Goal: Transaction & Acquisition: Purchase product/service

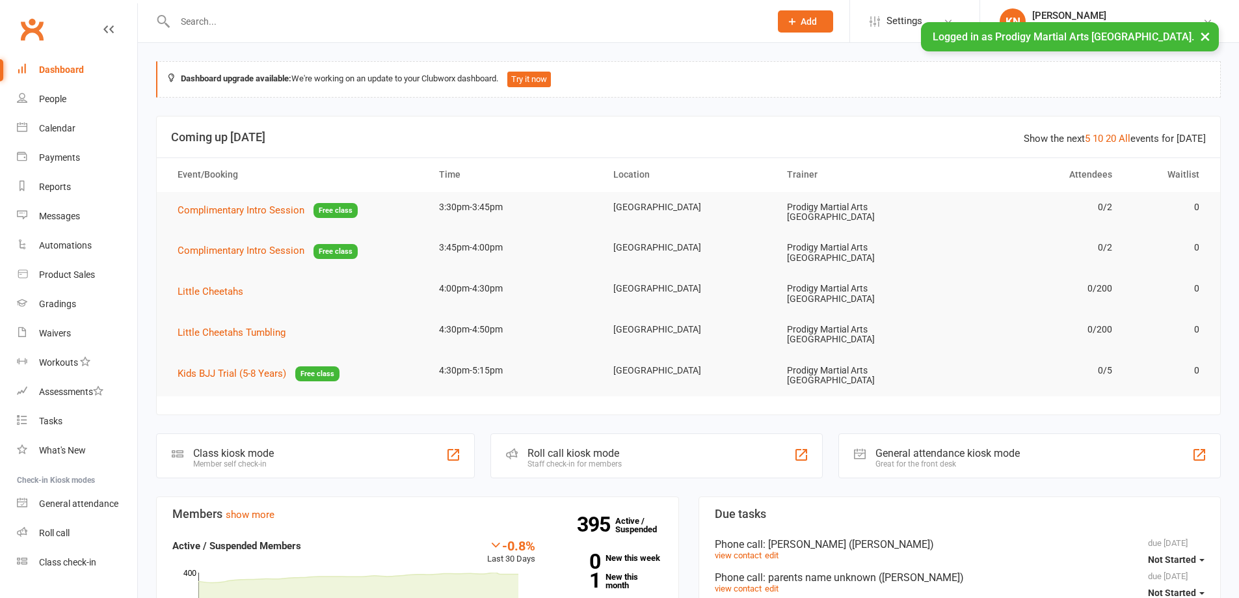
click at [243, 7] on div at bounding box center [458, 21] width 605 height 42
click at [330, 23] on input "text" at bounding box center [466, 21] width 590 height 18
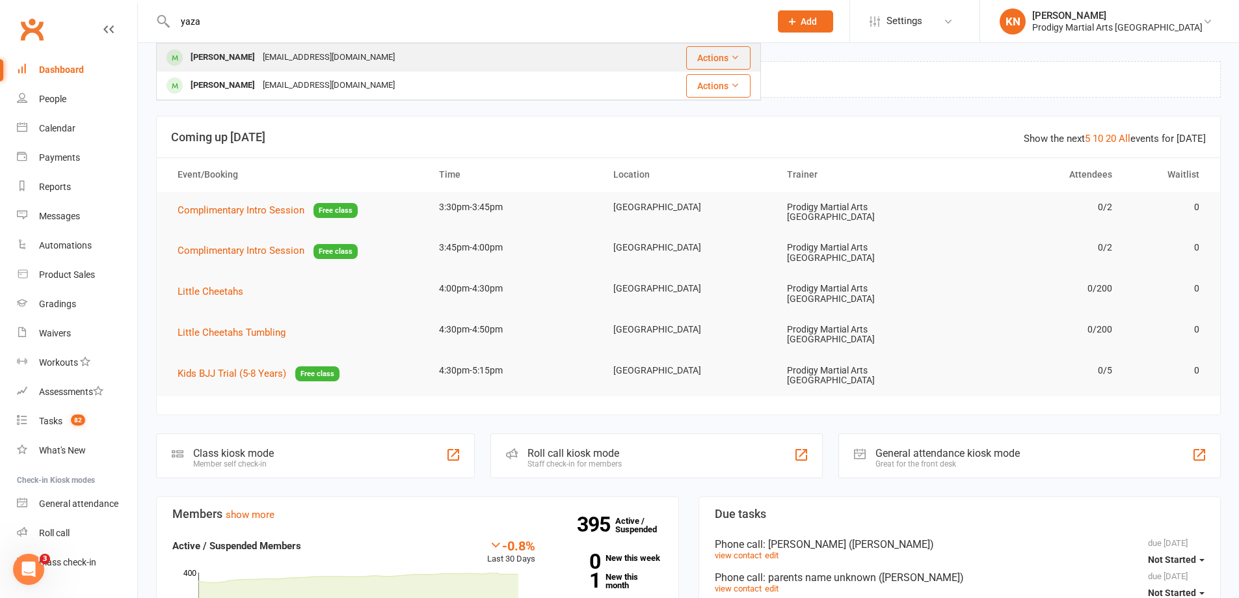
type input "yaza"
click at [398, 55] on div "Yazan Kiwan [EMAIL_ADDRESS][DOMAIN_NAME]" at bounding box center [388, 57] width 462 height 27
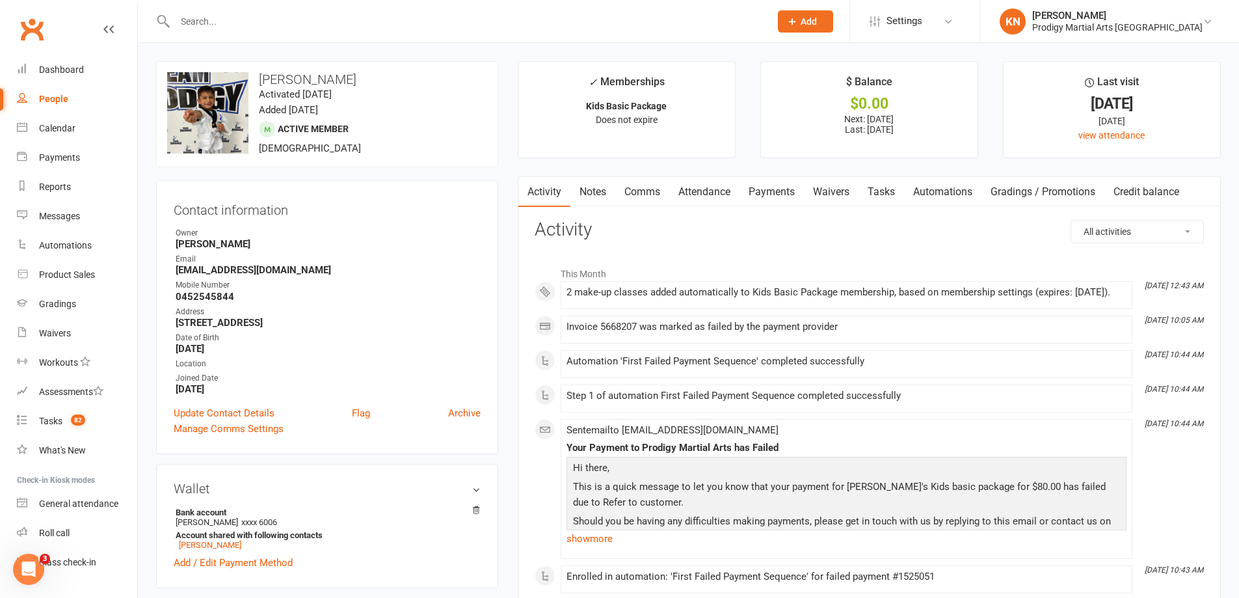
click at [786, 195] on link "Payments" at bounding box center [772, 192] width 64 height 30
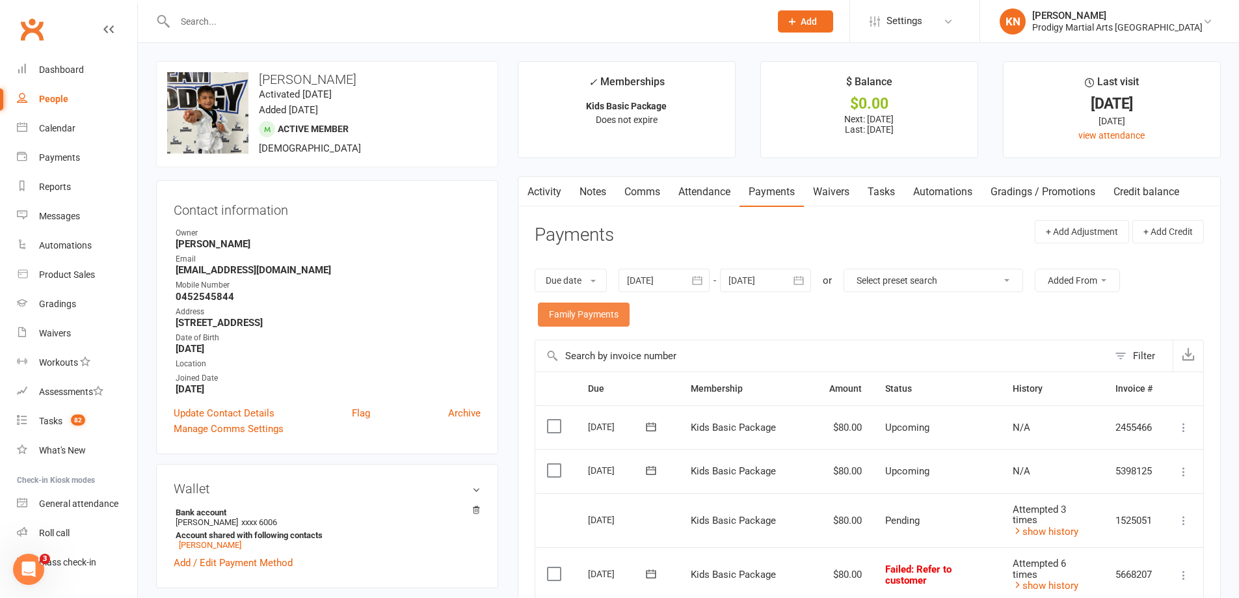
click at [580, 312] on link "Family Payments" at bounding box center [584, 313] width 92 height 23
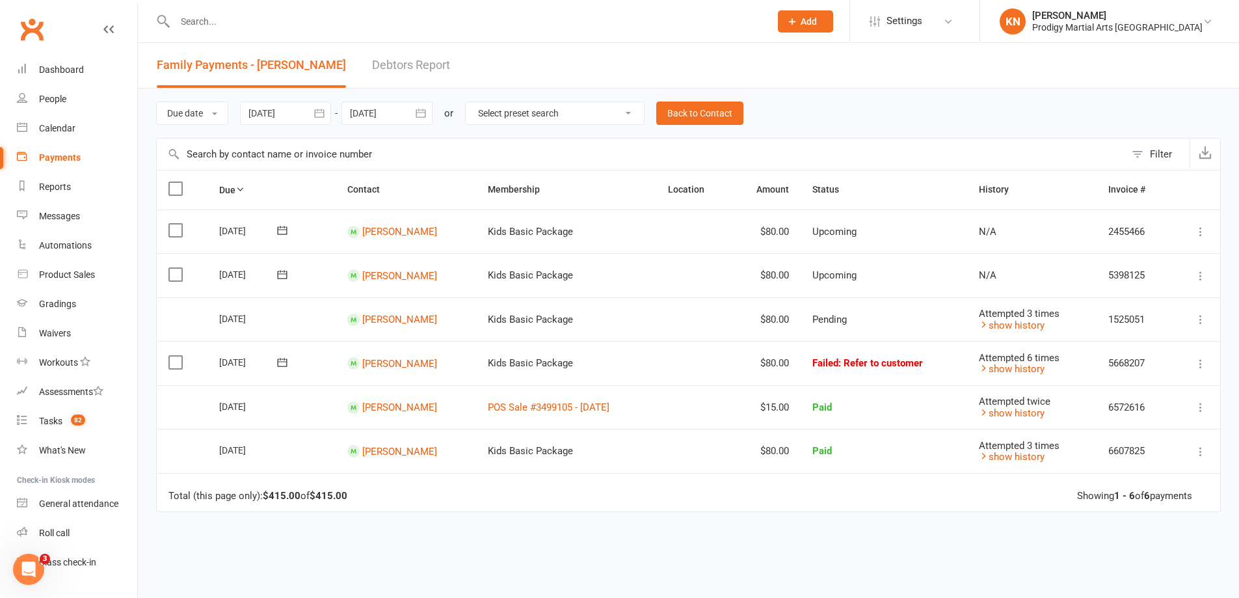
click at [1195, 366] on icon at bounding box center [1200, 363] width 13 height 13
click at [1151, 496] on link "Retry now" at bounding box center [1143, 493] width 129 height 26
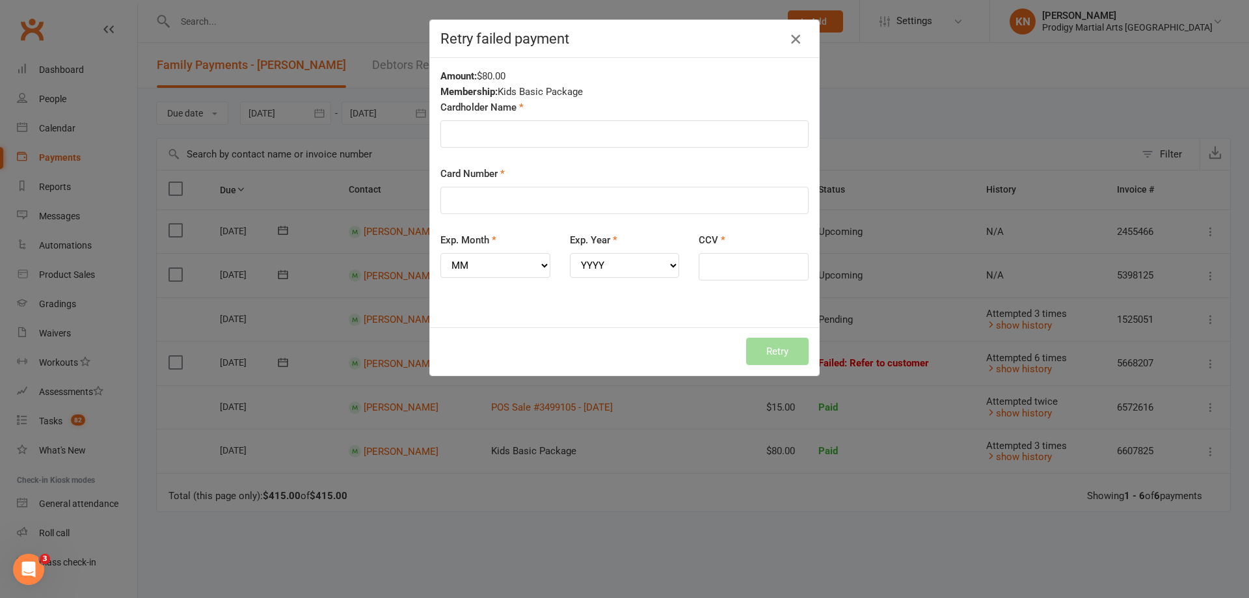
click at [794, 38] on icon "button" at bounding box center [796, 39] width 16 height 16
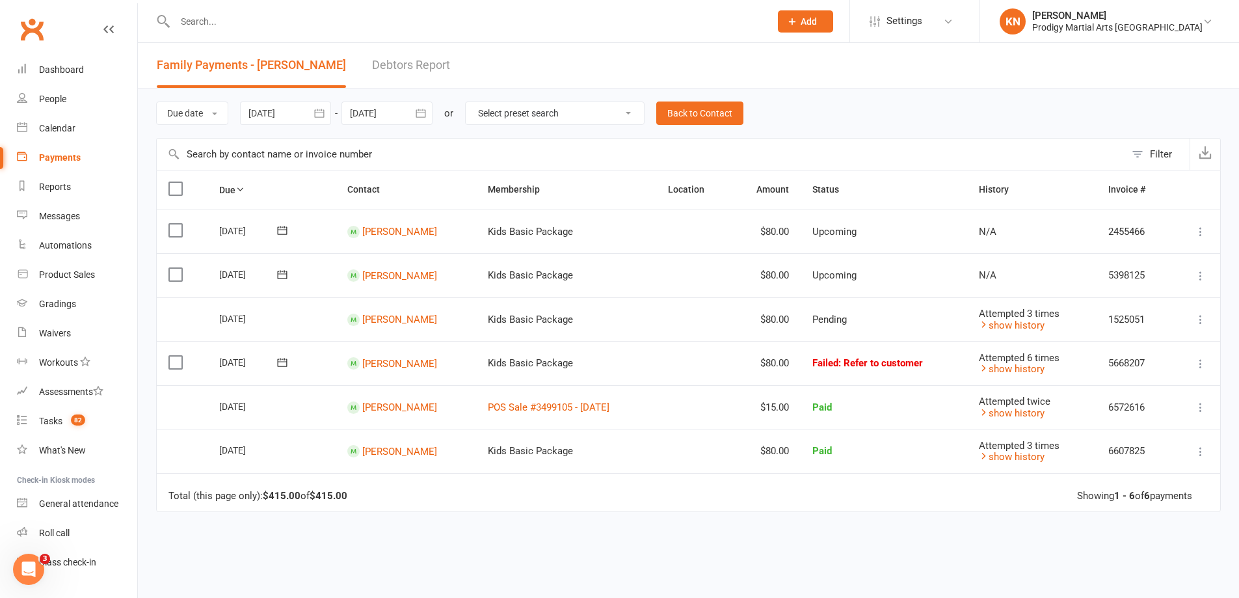
click at [1201, 361] on icon at bounding box center [1200, 363] width 13 height 13
click at [1132, 491] on link "Retry now" at bounding box center [1143, 493] width 129 height 26
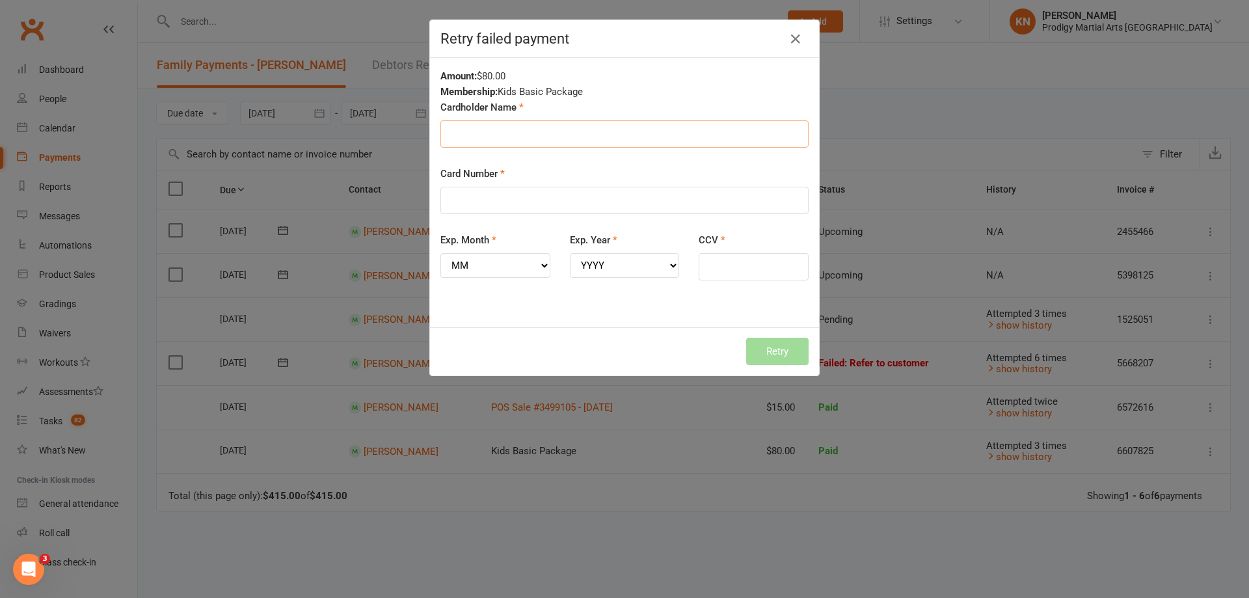
click at [515, 133] on input "Cardholder Name" at bounding box center [624, 133] width 368 height 27
click at [487, 138] on input "Cardholder Name" at bounding box center [624, 133] width 368 height 27
type input "[PERSON_NAME]"
click at [471, 196] on input "Card Number" at bounding box center [624, 200] width 368 height 27
type input "[CREDIT_CARD_NUMBER]"
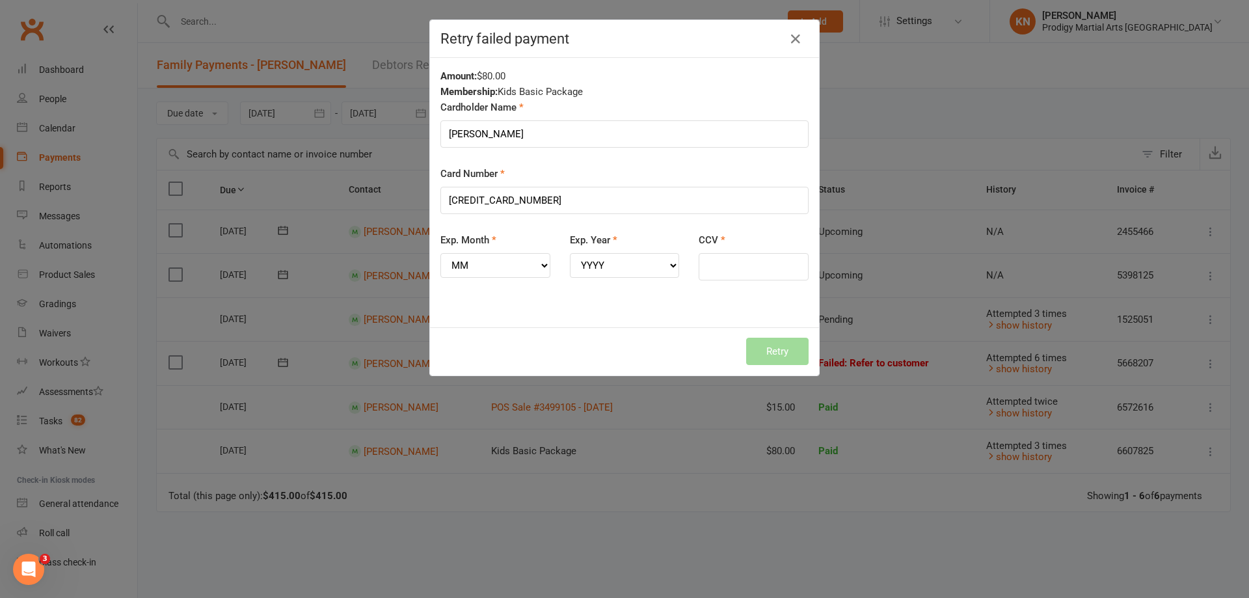
click at [461, 308] on div "Amount: $80.00 Membership: Kids Basic Package Cardholder Name [PERSON_NAME] Car…" at bounding box center [624, 192] width 389 height 269
click at [475, 273] on select "MM 01 02 03 04 05 06 07 08 09 10 11 12" at bounding box center [495, 265] width 110 height 25
select select "11"
click at [440, 253] on select "MM 01 02 03 04 05 06 07 08 09 10 11 12" at bounding box center [495, 265] width 110 height 25
click at [601, 258] on select "YYYY 2025 2026 2027 2028 2029 2030 2031 2032 2033 2034" at bounding box center [625, 265] width 110 height 25
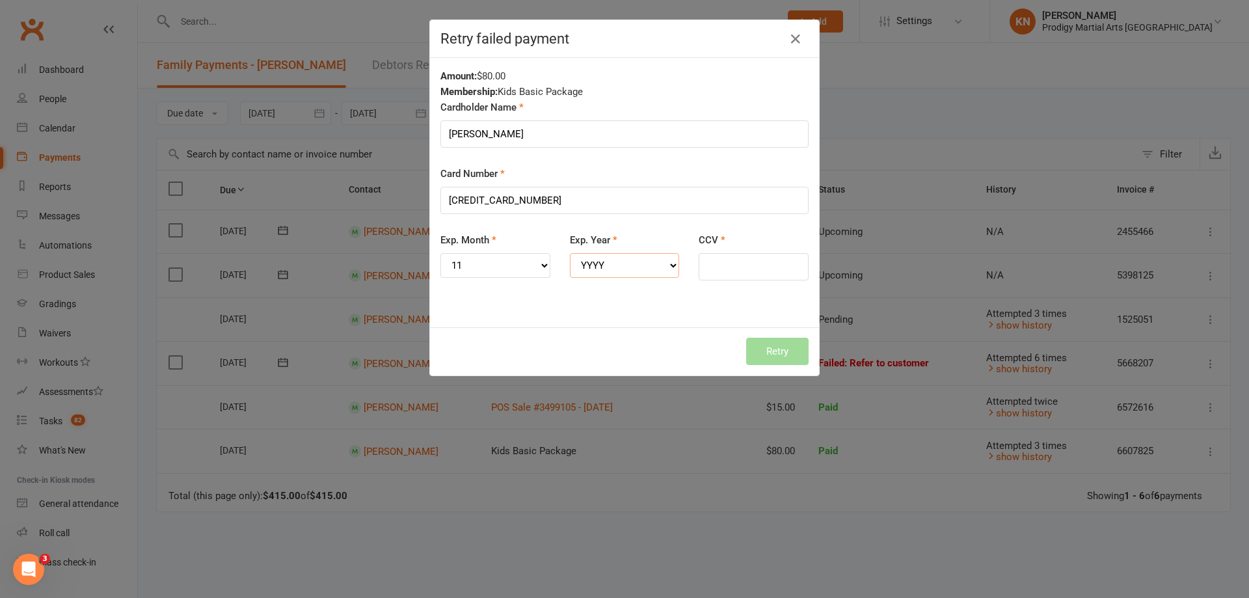
select select "2028"
click at [570, 253] on select "YYYY 2025 2026 2027 2028 2029 2030 2031 2032 2033 2034" at bounding box center [625, 265] width 110 height 25
click at [722, 263] on input "CCV" at bounding box center [754, 266] width 110 height 27
click at [738, 263] on input "CCV" at bounding box center [754, 266] width 110 height 27
type input "017"
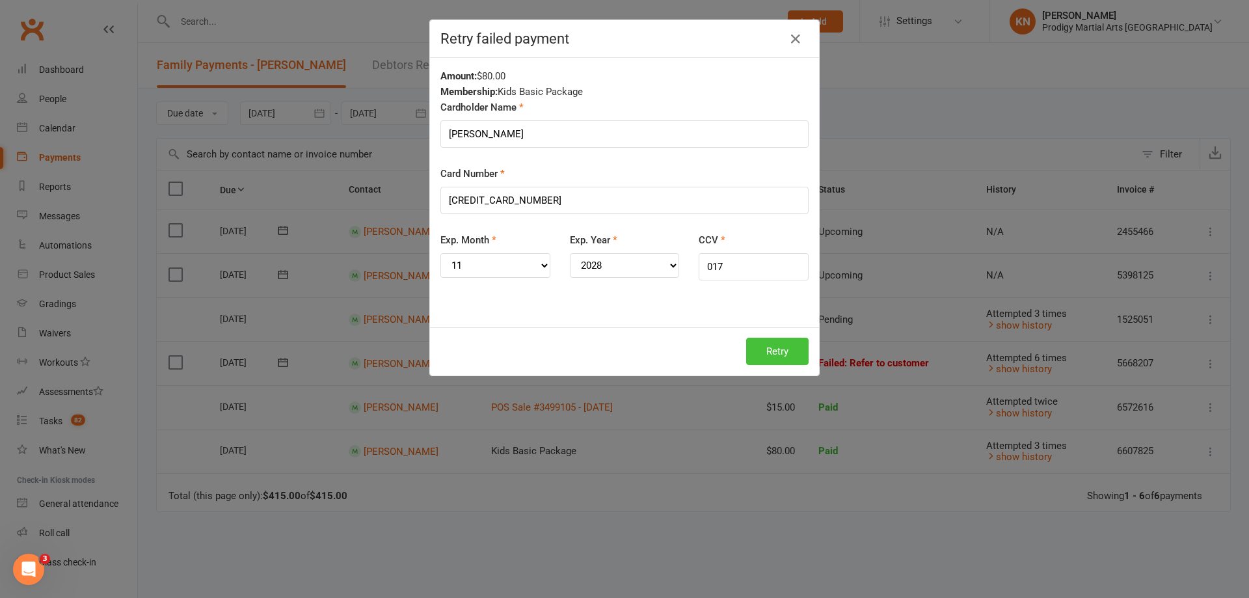
click at [784, 351] on button "Retry" at bounding box center [777, 351] width 62 height 27
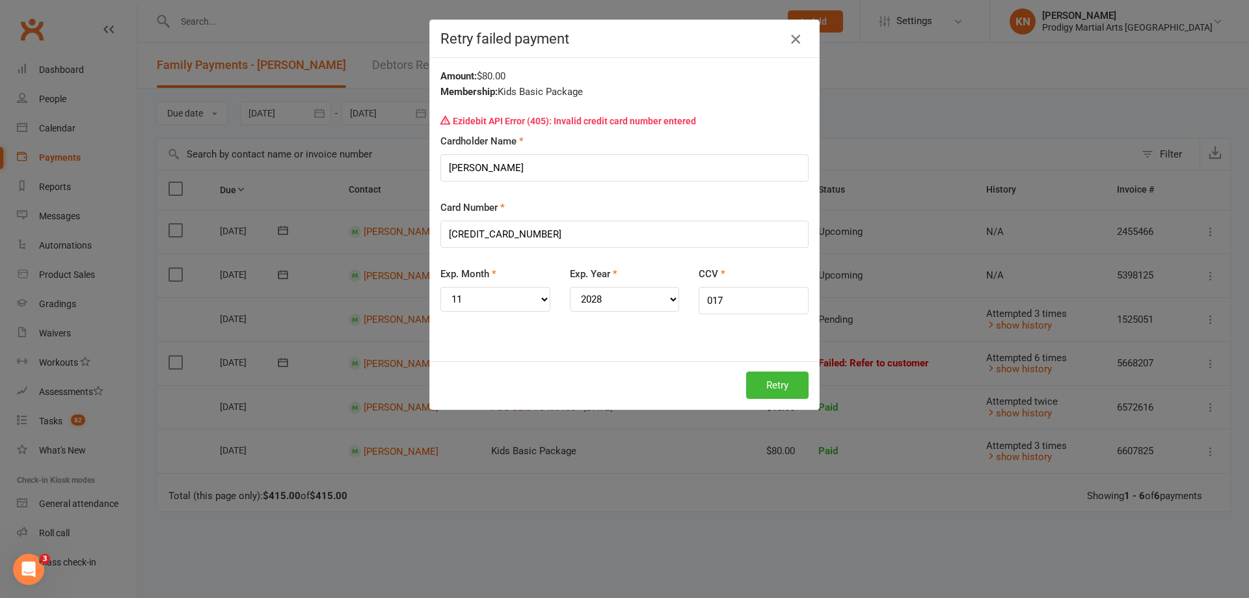
click at [792, 38] on icon "button" at bounding box center [796, 39] width 16 height 16
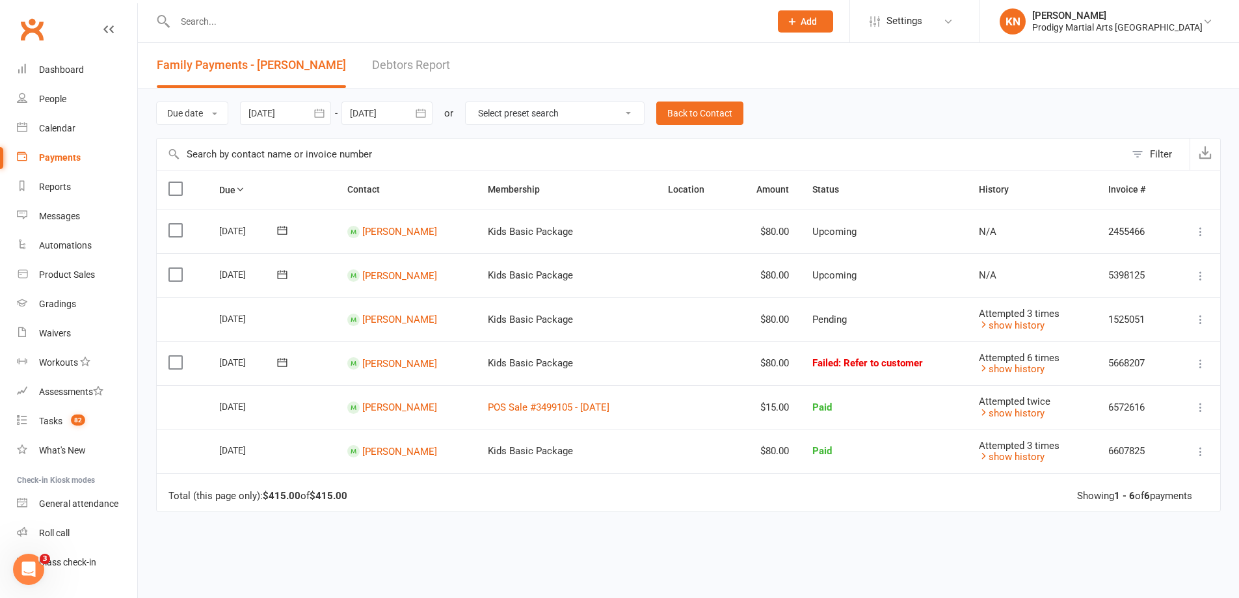
click at [1199, 365] on icon at bounding box center [1200, 363] width 13 height 13
click at [510, 524] on div "Due Contact Membership Location Amount Status History Invoice # Select this [DA…" at bounding box center [688, 425] width 1065 height 510
click at [1194, 367] on button at bounding box center [1201, 364] width 16 height 16
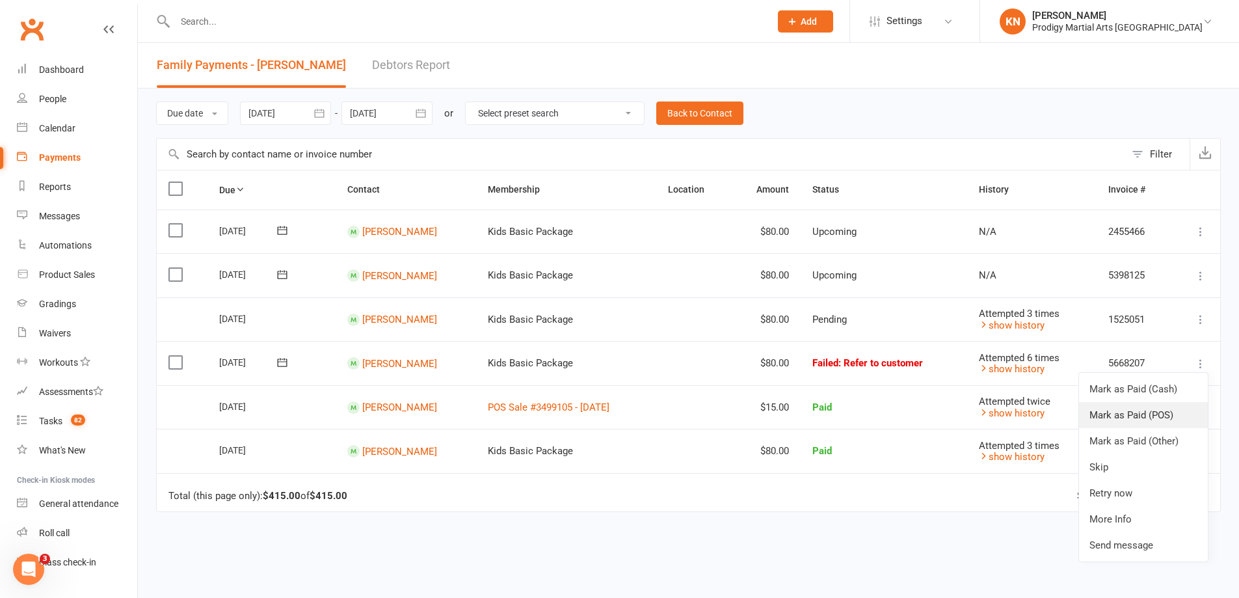
click at [1172, 410] on link "Mark as Paid (POS)" at bounding box center [1143, 415] width 129 height 26
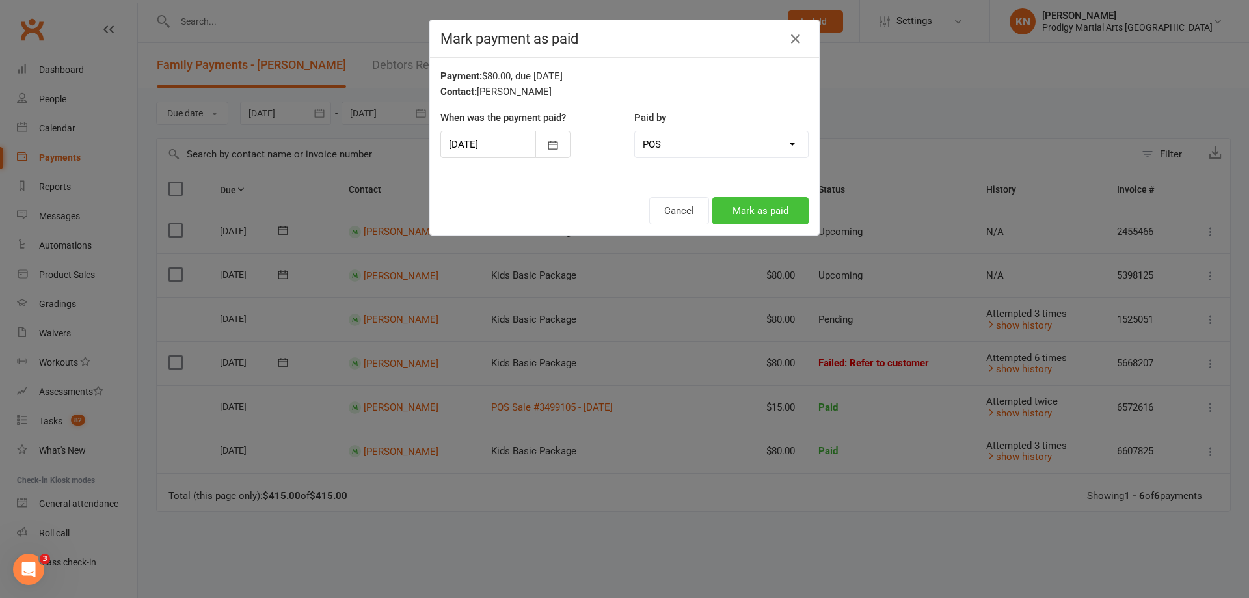
click at [757, 212] on button "Mark as paid" at bounding box center [760, 210] width 96 height 27
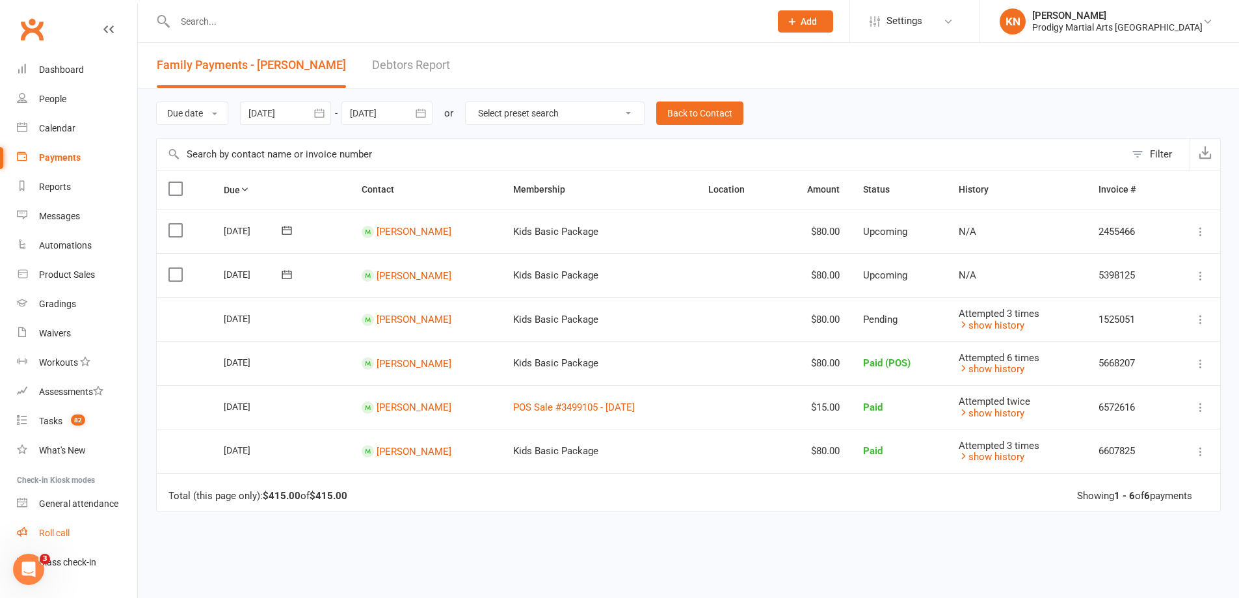
click at [72, 531] on link "Roll call" at bounding box center [77, 532] width 120 height 29
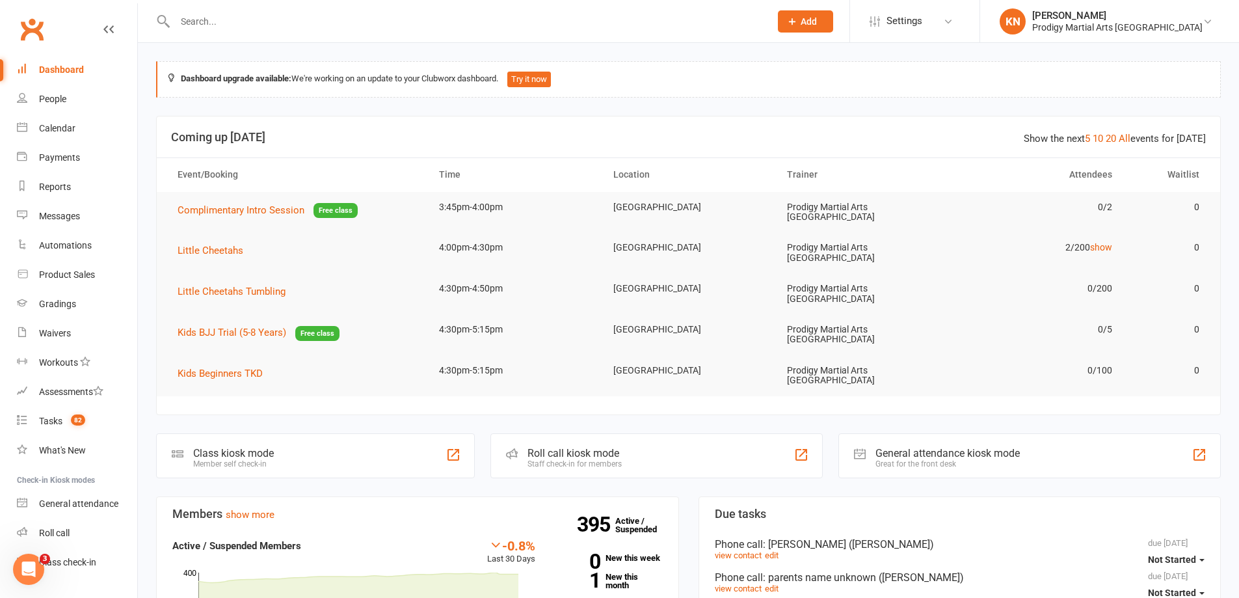
click at [364, 18] on input "text" at bounding box center [466, 21] width 590 height 18
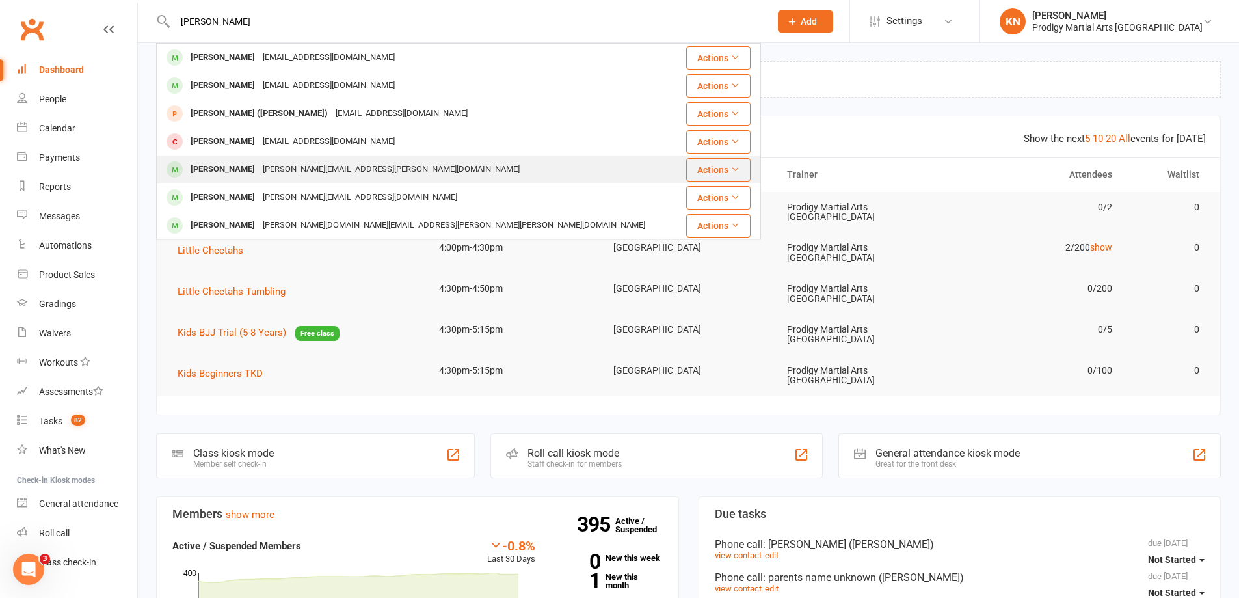
type input "LUCAS"
click at [332, 160] on div "vincent.schouten@gmail.com" at bounding box center [391, 169] width 265 height 19
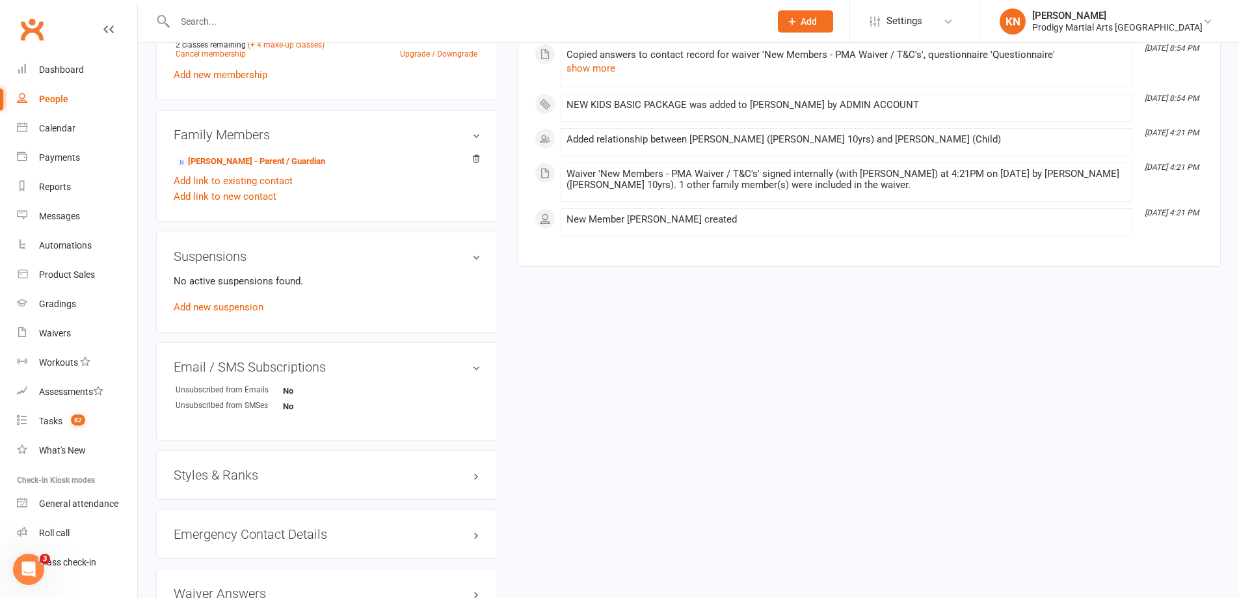
scroll to position [749, 0]
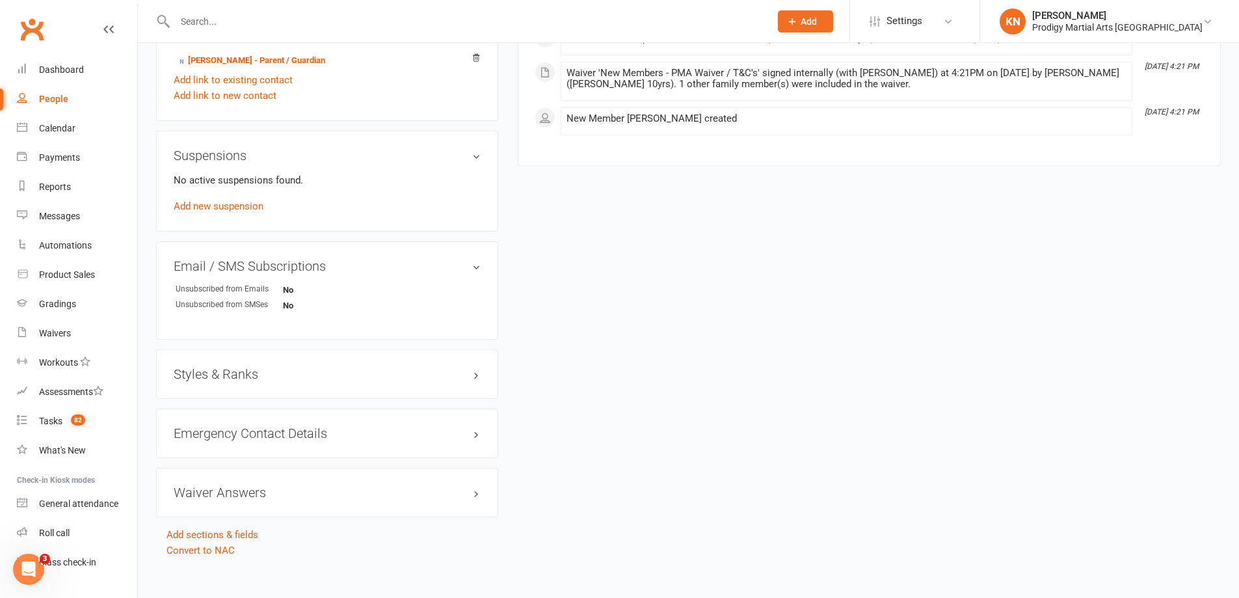
click at [451, 367] on h3 "Styles & Ranks" at bounding box center [327, 374] width 307 height 14
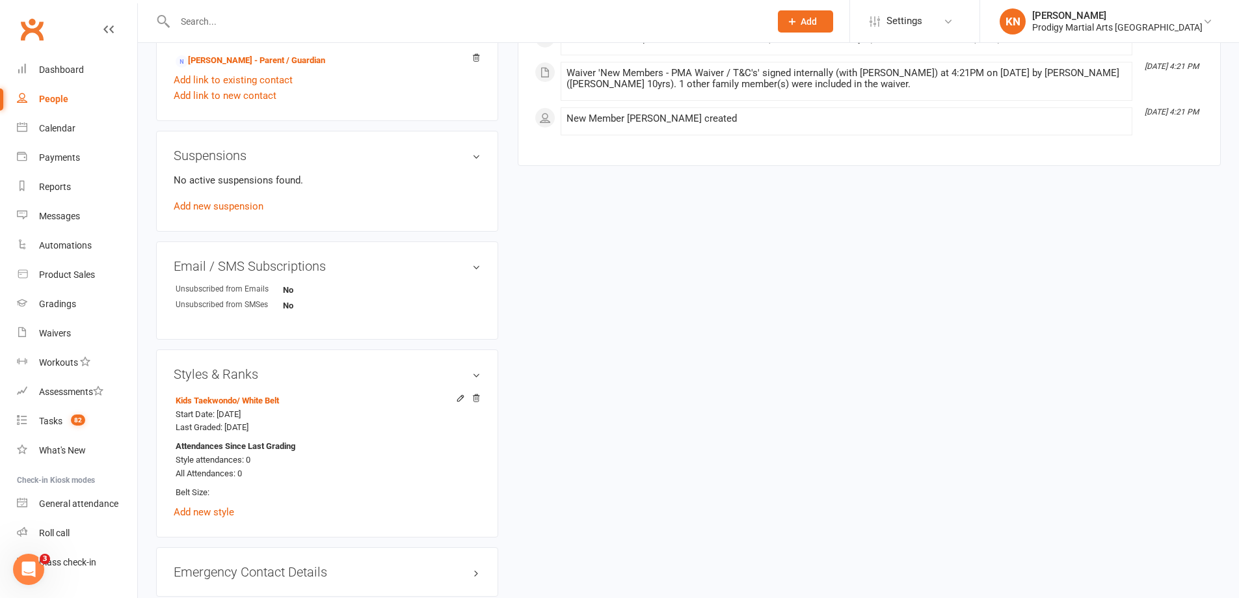
click at [451, 367] on h3 "Styles & Ranks" at bounding box center [327, 374] width 307 height 14
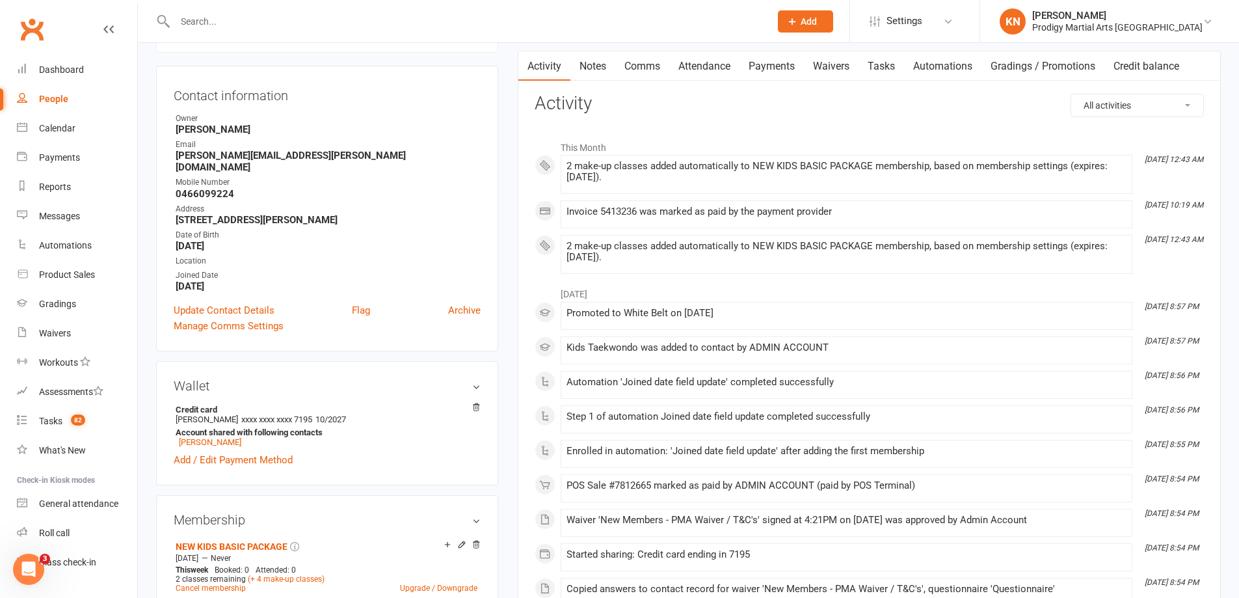
scroll to position [0, 0]
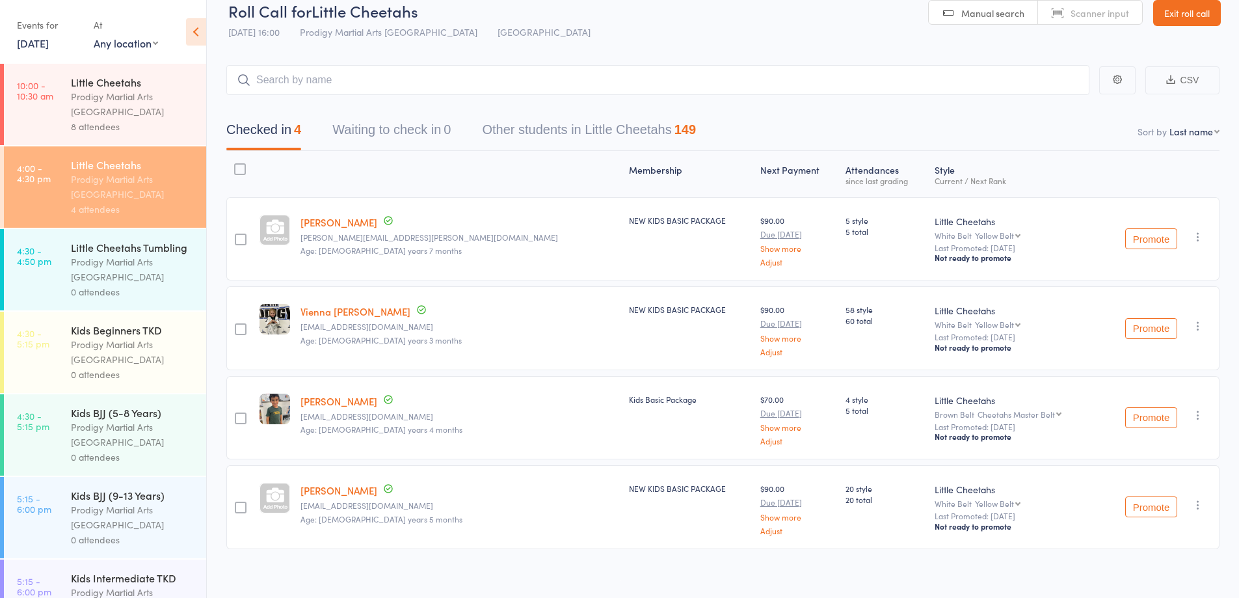
scroll to position [27, 0]
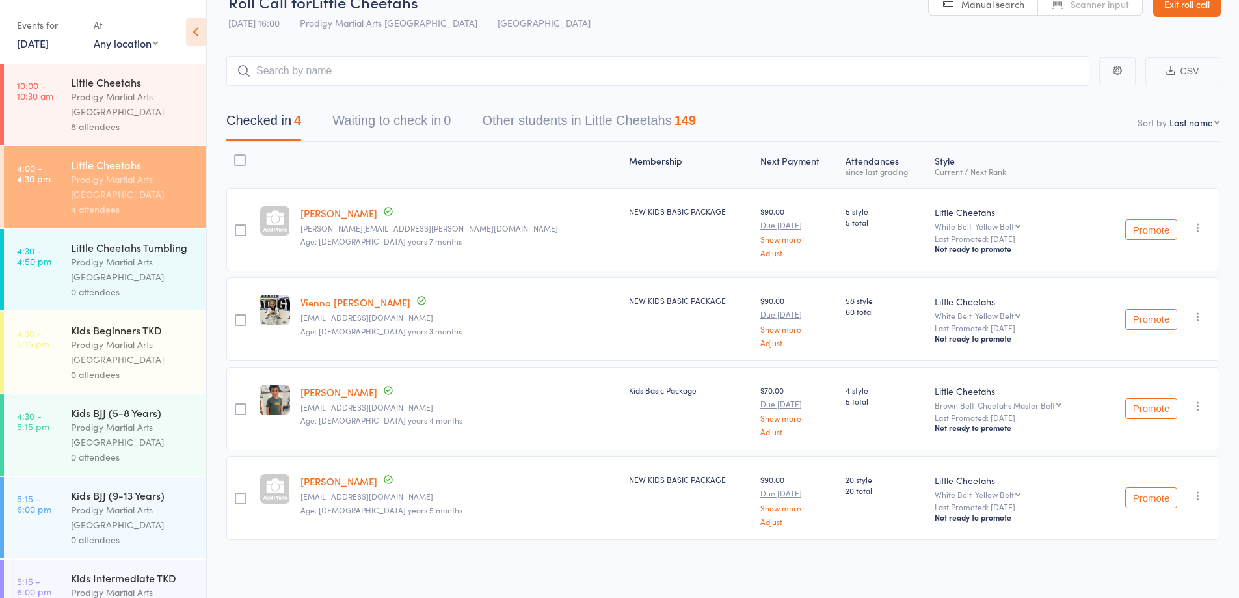
click at [148, 124] on div "8 attendees" at bounding box center [133, 126] width 124 height 15
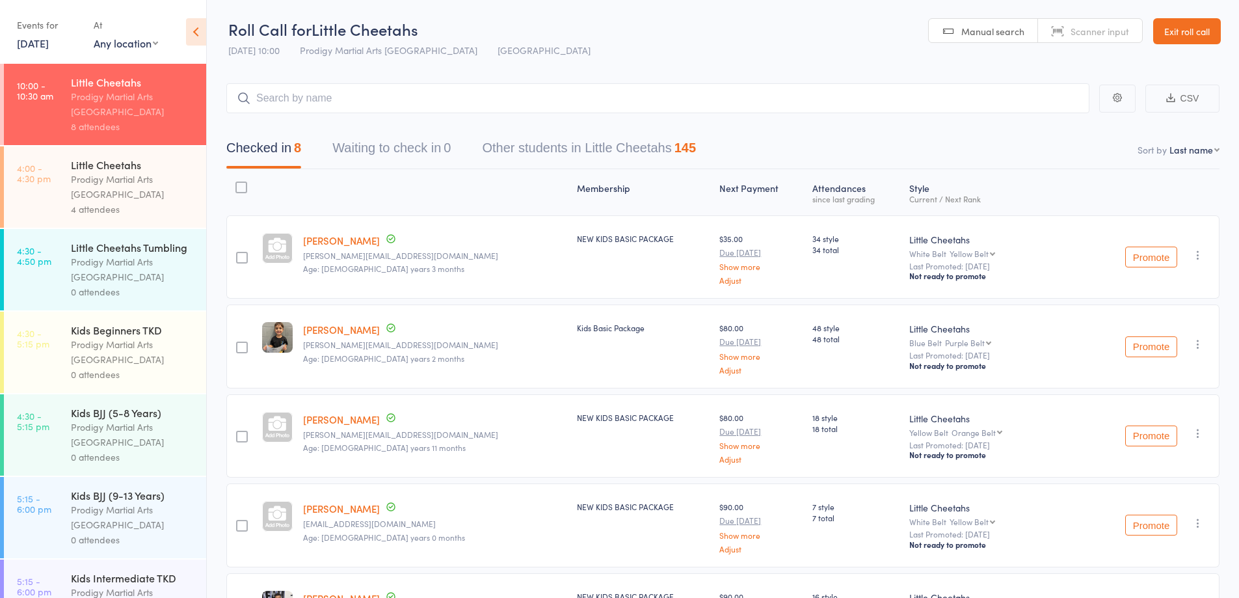
click at [141, 181] on div "Prodigy Martial Arts [GEOGRAPHIC_DATA]" at bounding box center [133, 187] width 124 height 30
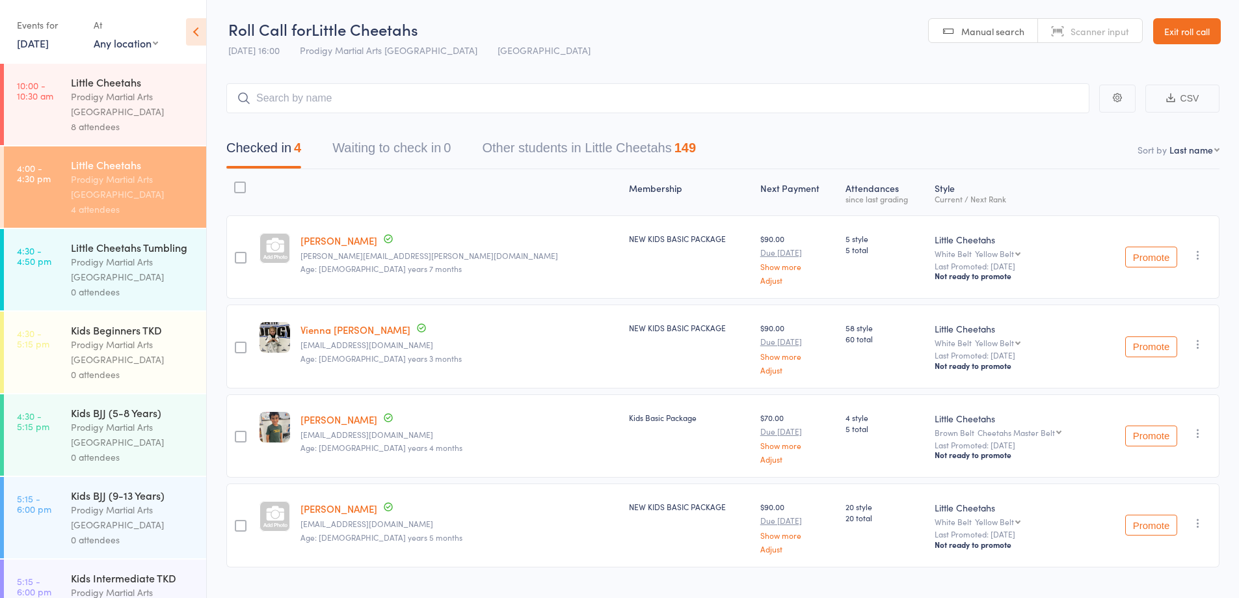
click at [148, 95] on div "Prodigy Martial Arts [GEOGRAPHIC_DATA]" at bounding box center [133, 104] width 124 height 30
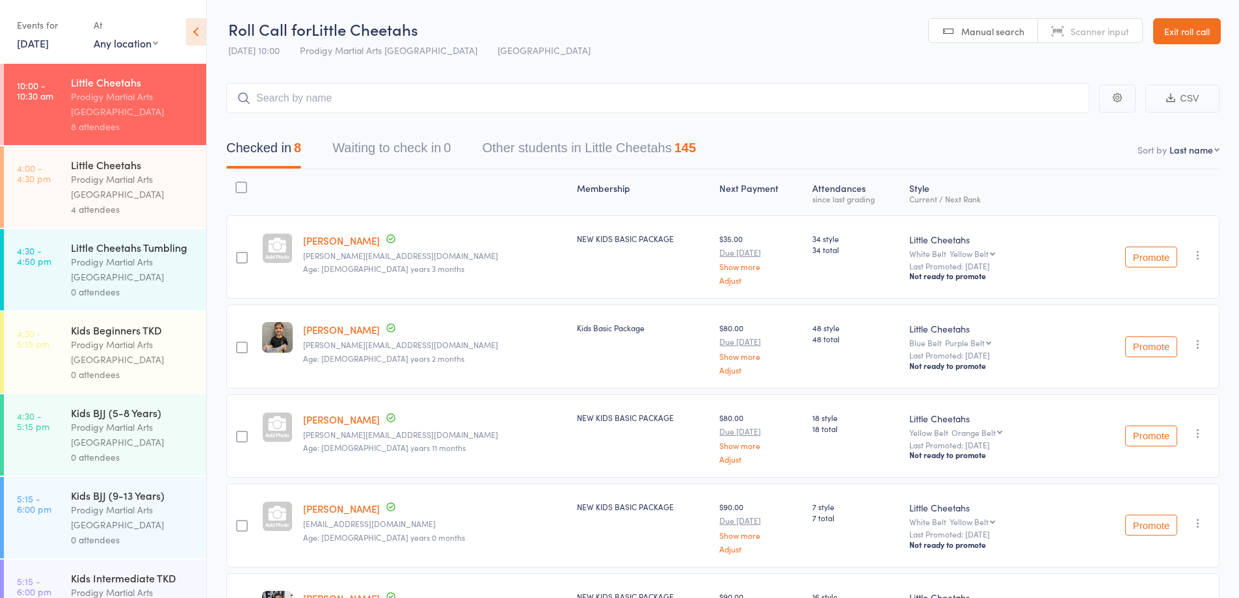
click at [151, 200] on div "Prodigy Martial Arts [GEOGRAPHIC_DATA]" at bounding box center [133, 187] width 124 height 30
